Goal: Information Seeking & Learning: Check status

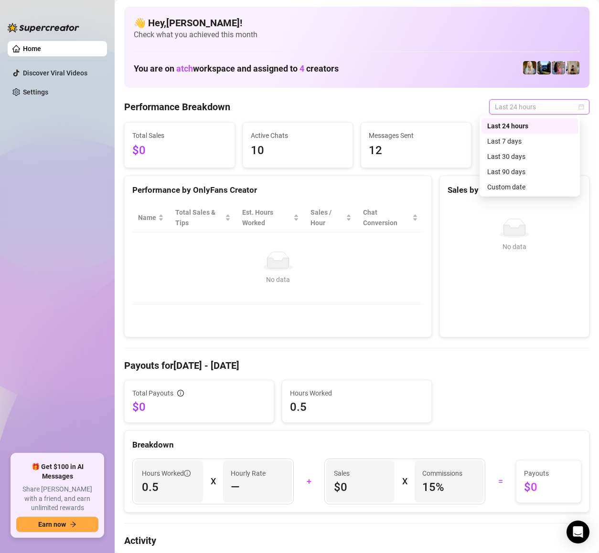
click at [495, 100] on span "Last 24 hours" at bounding box center [538, 107] width 89 height 14
click at [505, 139] on div "Last 7 days" at bounding box center [529, 141] width 85 height 11
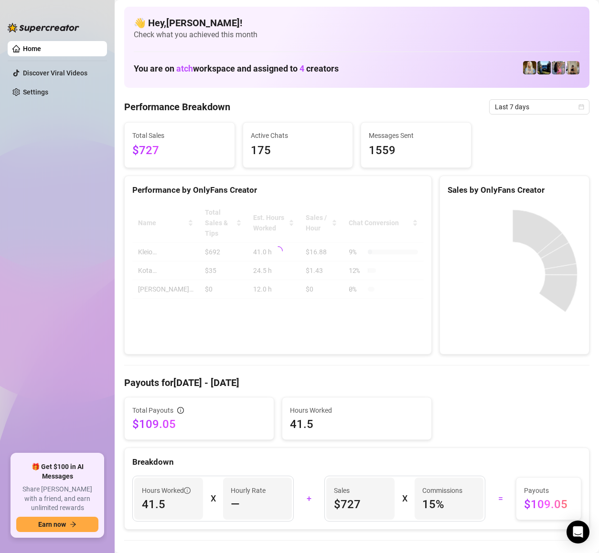
click at [511, 124] on div "Total Sales $727 Active Chats 175 Messages Sent 1559" at bounding box center [356, 145] width 473 height 46
click at [515, 108] on span "Last 7 days" at bounding box center [538, 107] width 89 height 14
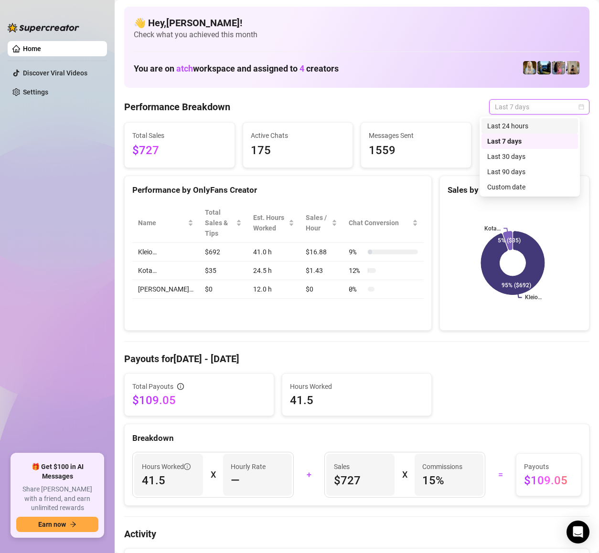
click at [514, 123] on div "Last 24 hours" at bounding box center [529, 126] width 85 height 11
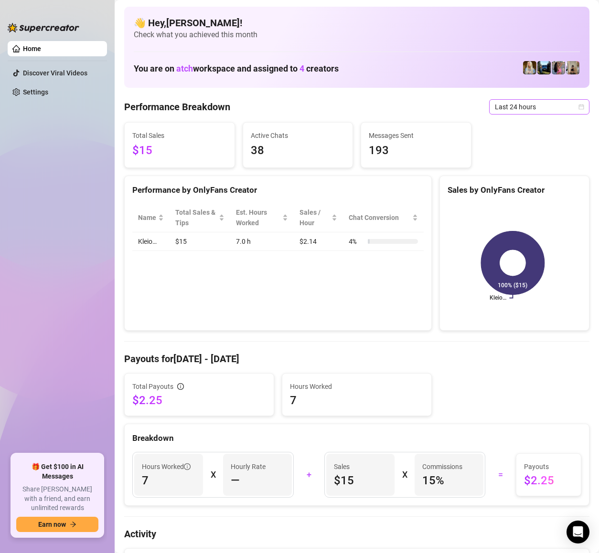
click at [494, 106] on span "Last 24 hours" at bounding box center [538, 107] width 89 height 14
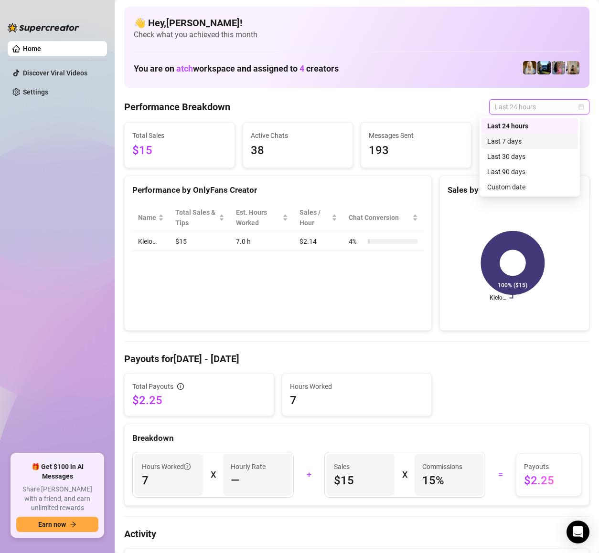
click at [502, 145] on div "Last 7 days" at bounding box center [529, 141] width 85 height 11
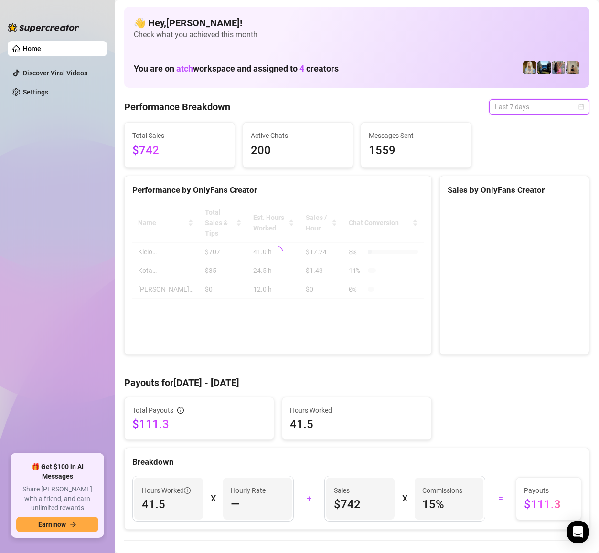
click at [543, 105] on span "Last 7 days" at bounding box center [538, 107] width 89 height 14
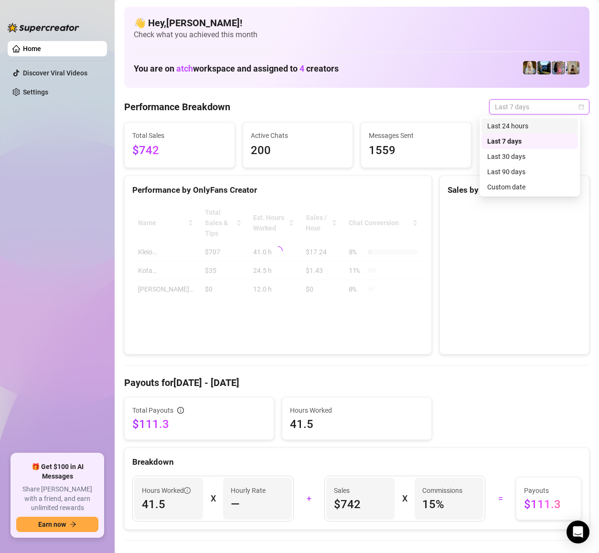
click at [531, 129] on div "Last 24 hours" at bounding box center [529, 126] width 85 height 11
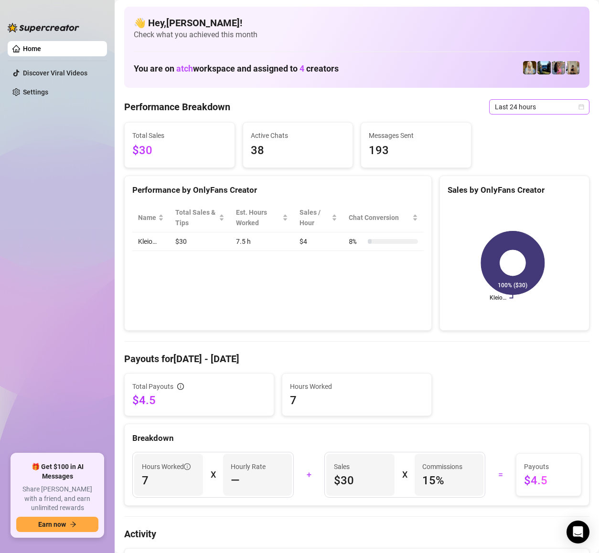
click at [494, 104] on span "Last 24 hours" at bounding box center [538, 107] width 89 height 14
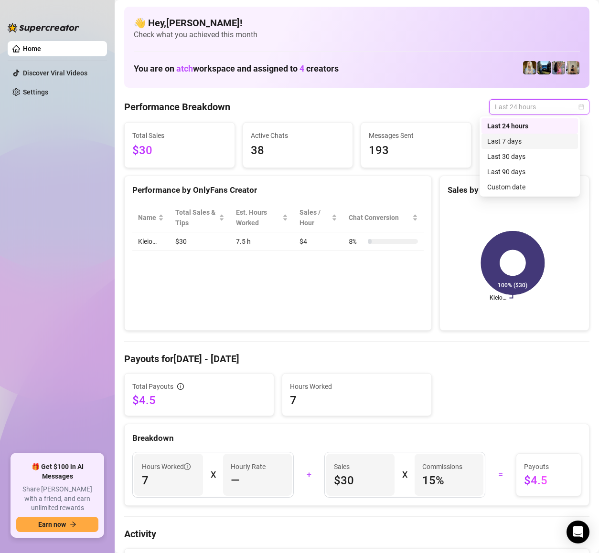
drag, startPoint x: 500, startPoint y: 138, endPoint x: 514, endPoint y: 108, distance: 33.3
click at [500, 138] on div "Last 7 days" at bounding box center [529, 141] width 85 height 11
click at [514, 108] on span "Last 24 hours" at bounding box center [538, 107] width 89 height 14
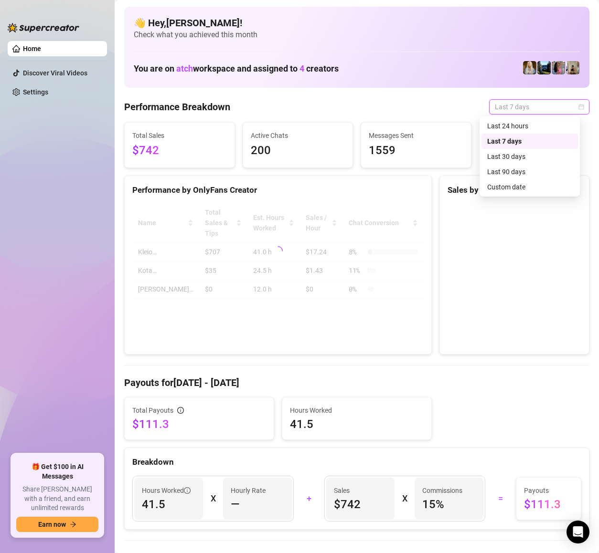
click at [513, 130] on div "Last 24 hours" at bounding box center [529, 126] width 85 height 11
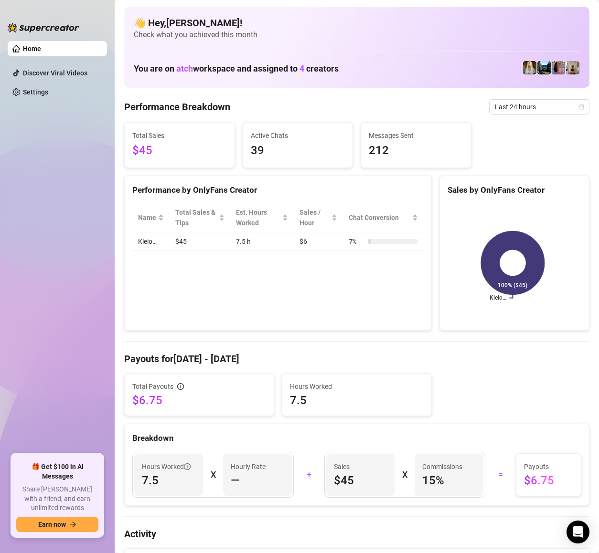
click at [0, 84] on html "Home Discover Viral Videos Settings 🎁 Get $100 in AI Messages Share [PERSON_NAM…" at bounding box center [299, 276] width 599 height 553
click at [494, 104] on span "Last 24 hours" at bounding box center [538, 107] width 89 height 14
click at [554, 289] on rect at bounding box center [512, 262] width 130 height 119
